Goal: Find specific page/section

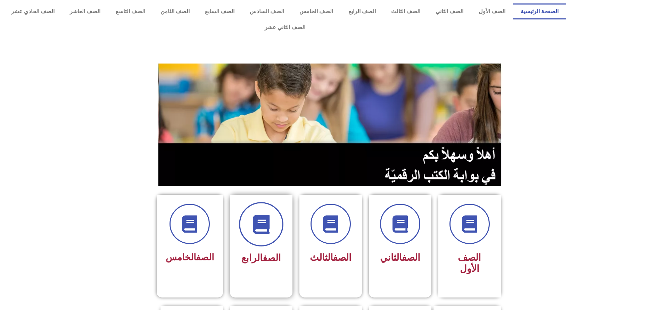
click at [276, 212] on span at bounding box center [261, 224] width 44 height 44
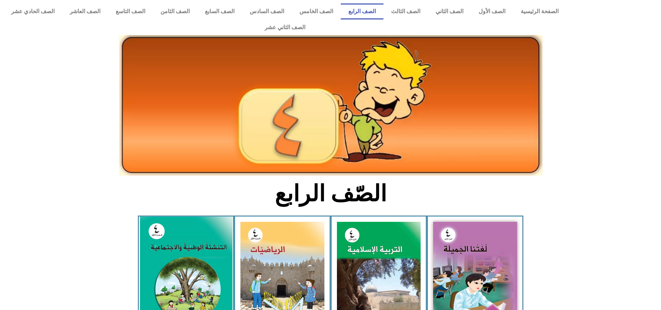
click at [209, 246] on img at bounding box center [186, 274] width 92 height 115
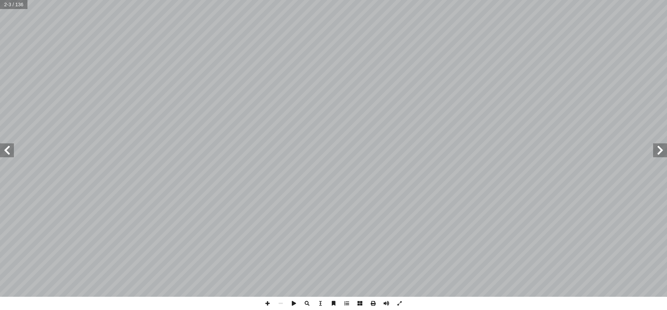
click at [4, 155] on span at bounding box center [7, 150] width 14 height 14
click at [333, 304] on span at bounding box center [333, 303] width 13 height 13
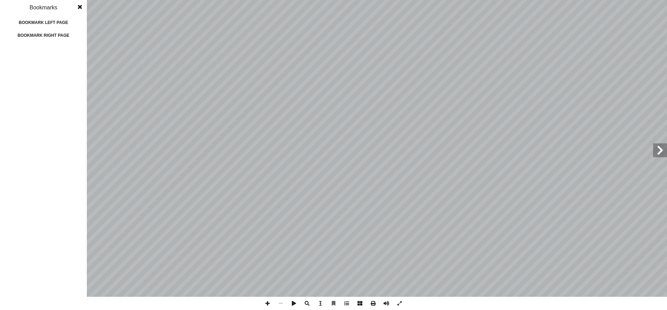
click at [78, 5] on span at bounding box center [80, 7] width 12 height 14
